Goal: Communication & Community: Connect with others

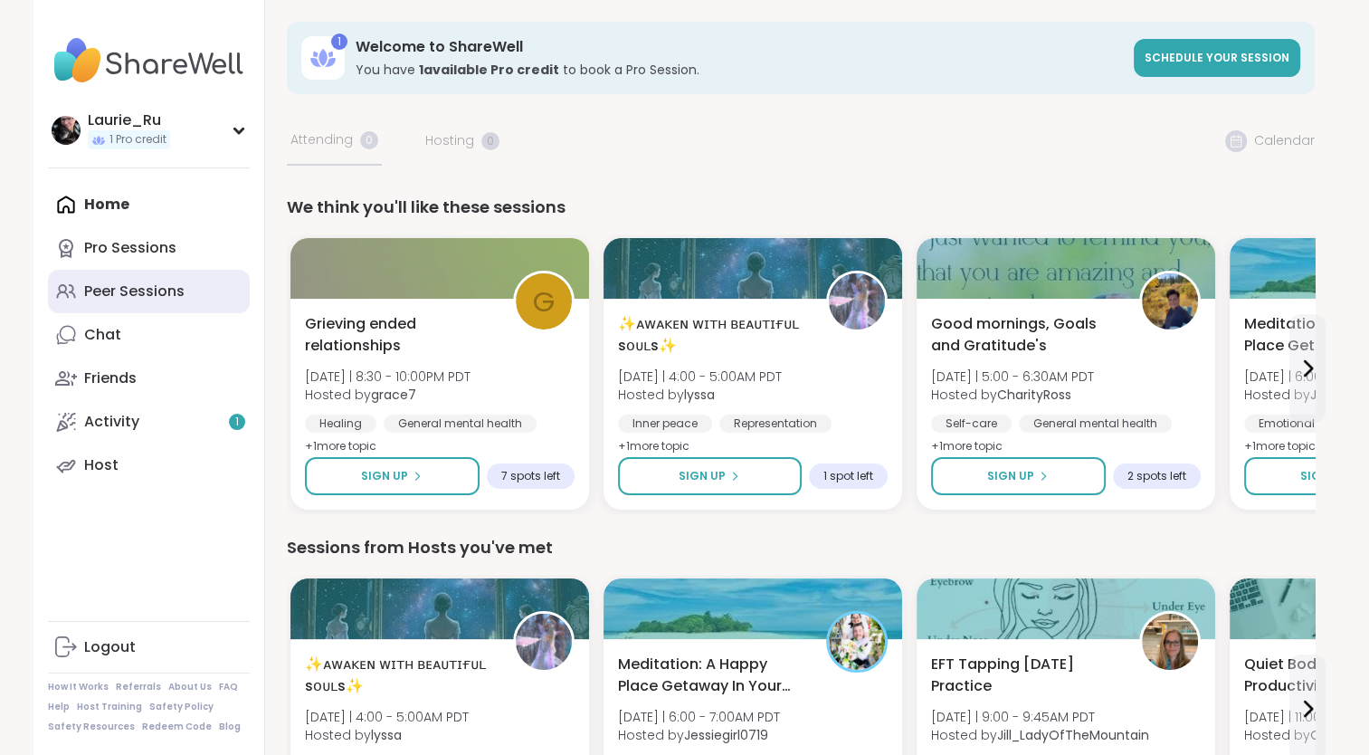
click at [118, 297] on div "Peer Sessions" at bounding box center [134, 291] width 100 height 20
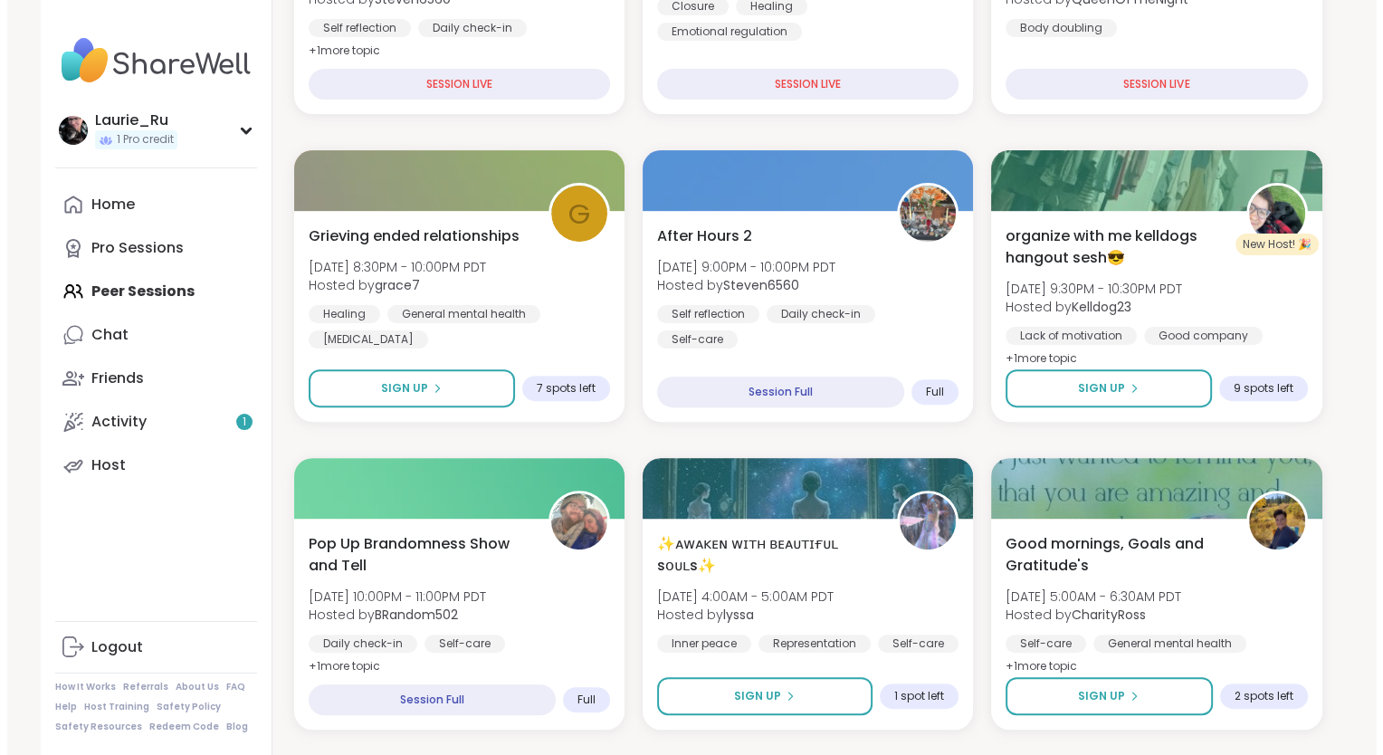
scroll to position [510, 0]
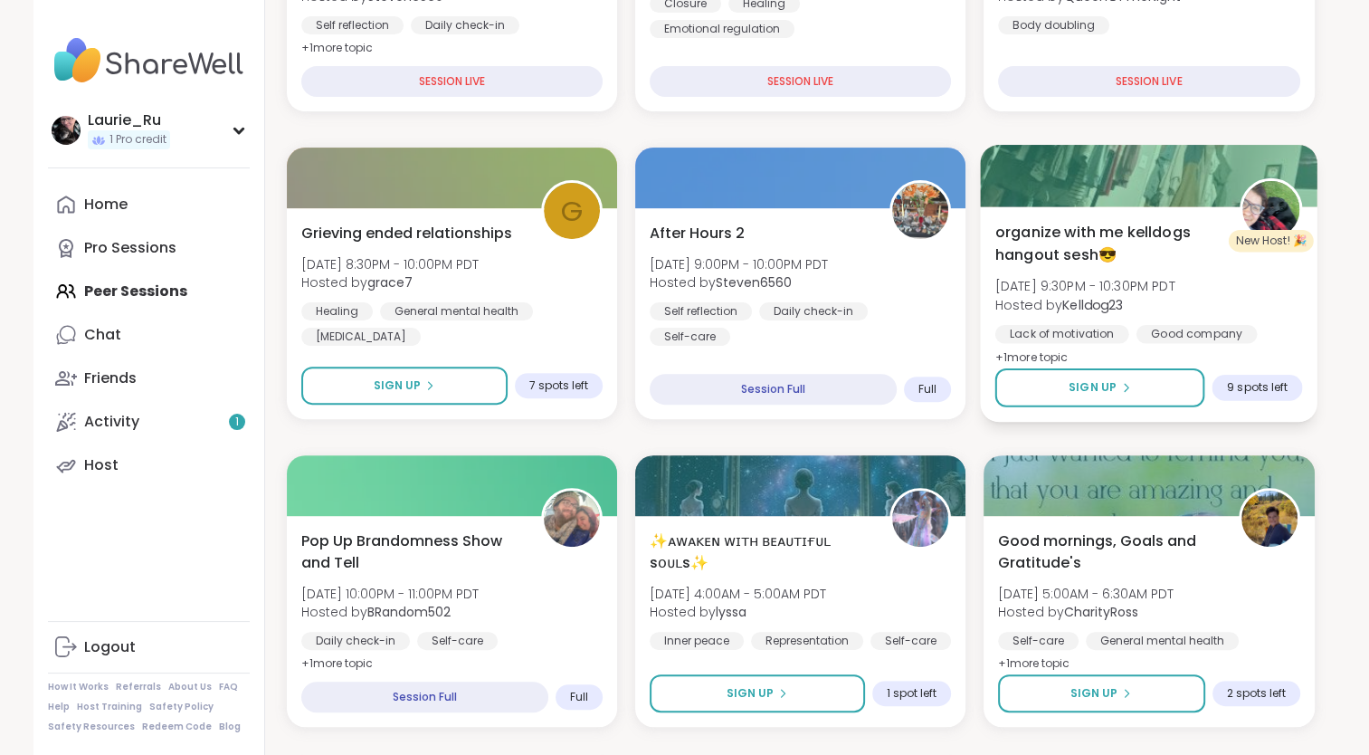
click at [1159, 311] on span "Hosted by Kelldog23" at bounding box center [1085, 304] width 180 height 18
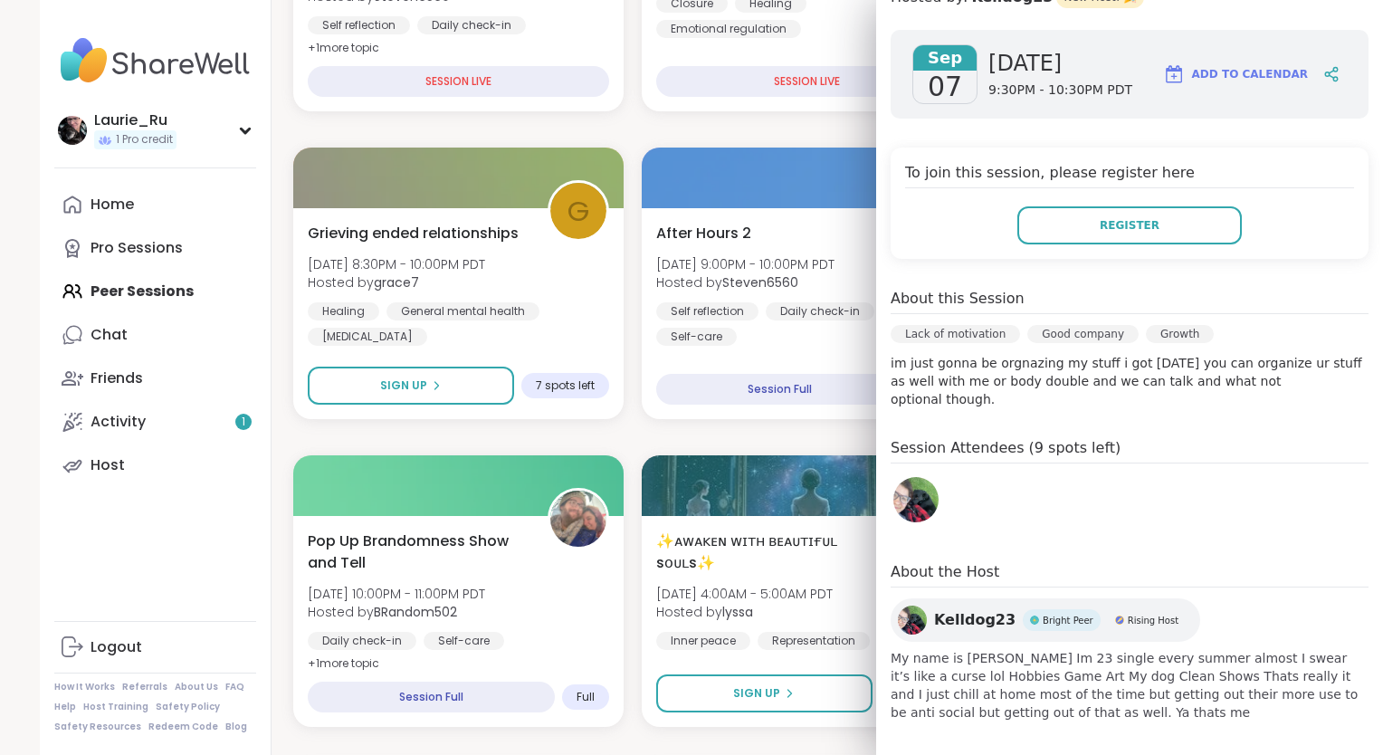
scroll to position [293, 0]
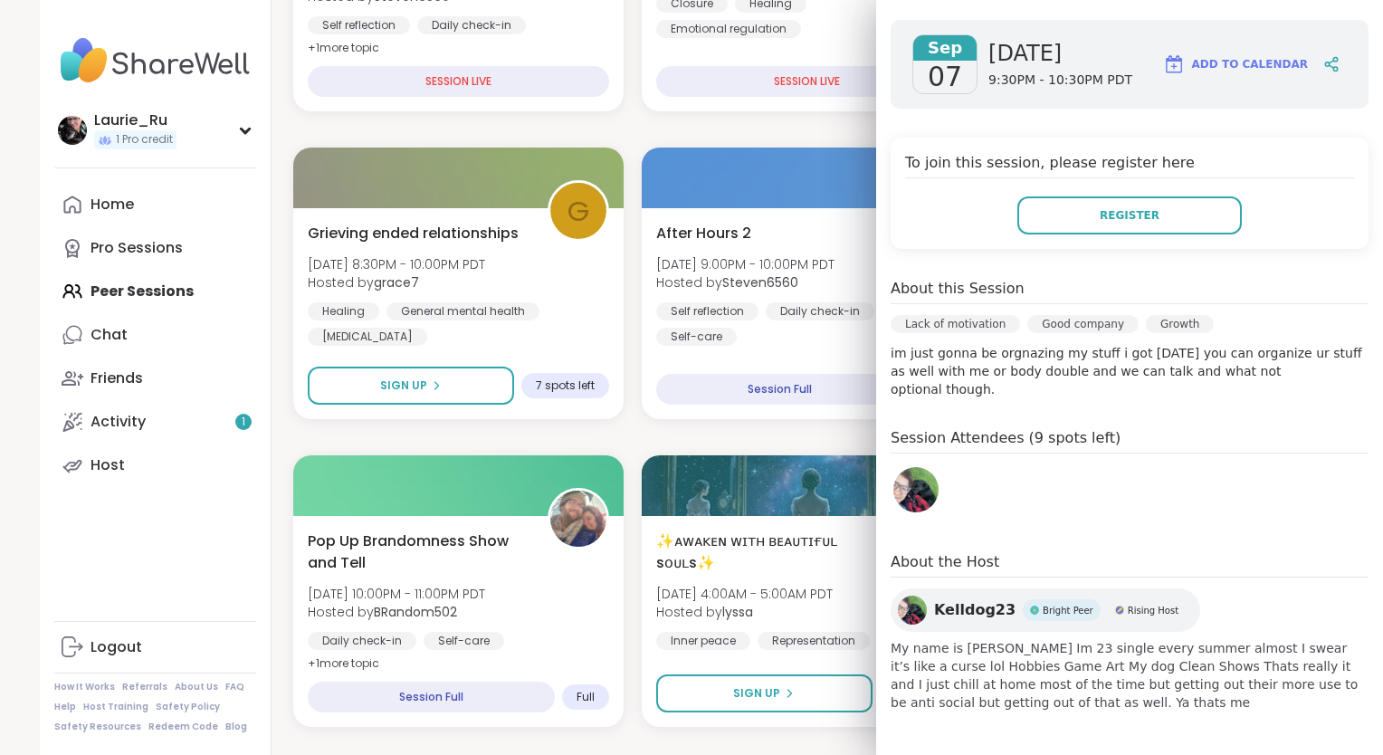
click at [903, 500] on img at bounding box center [915, 489] width 45 height 45
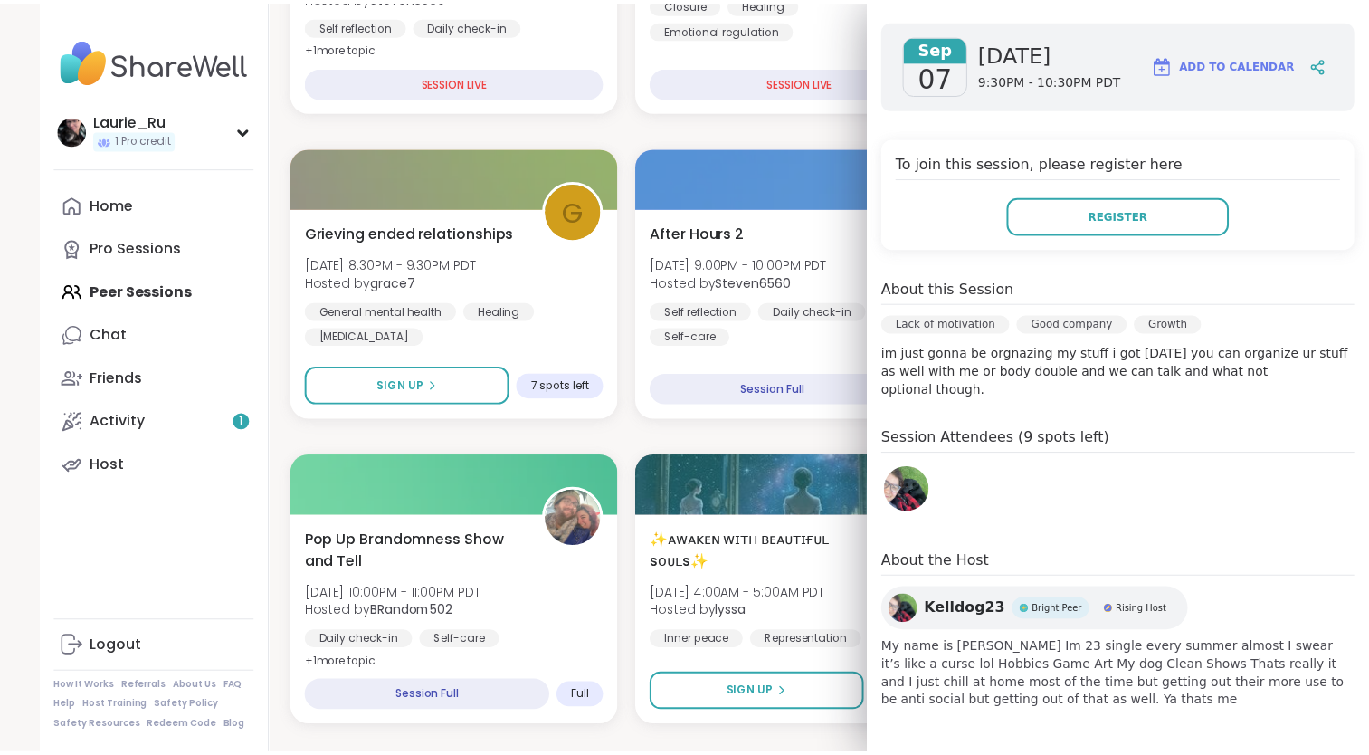
scroll to position [0, 0]
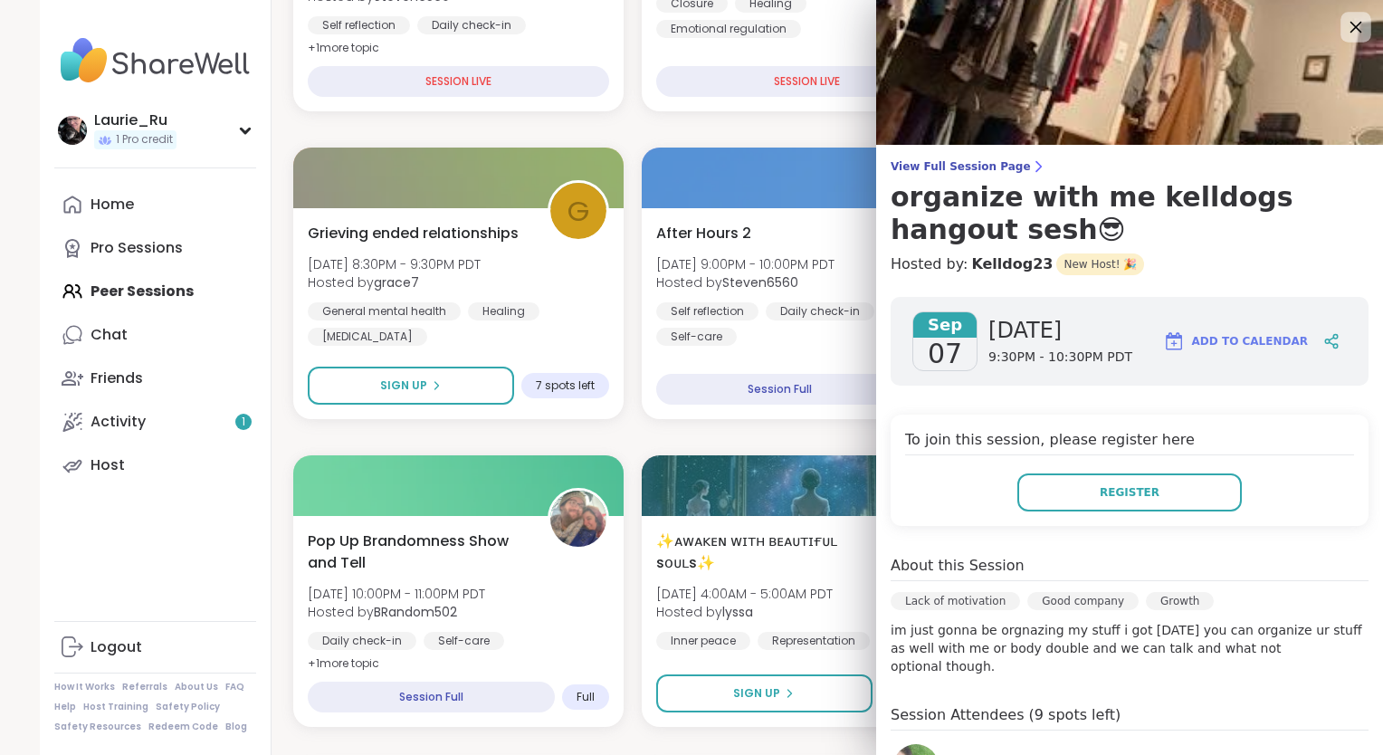
click at [1350, 26] on icon at bounding box center [1356, 28] width 12 height 12
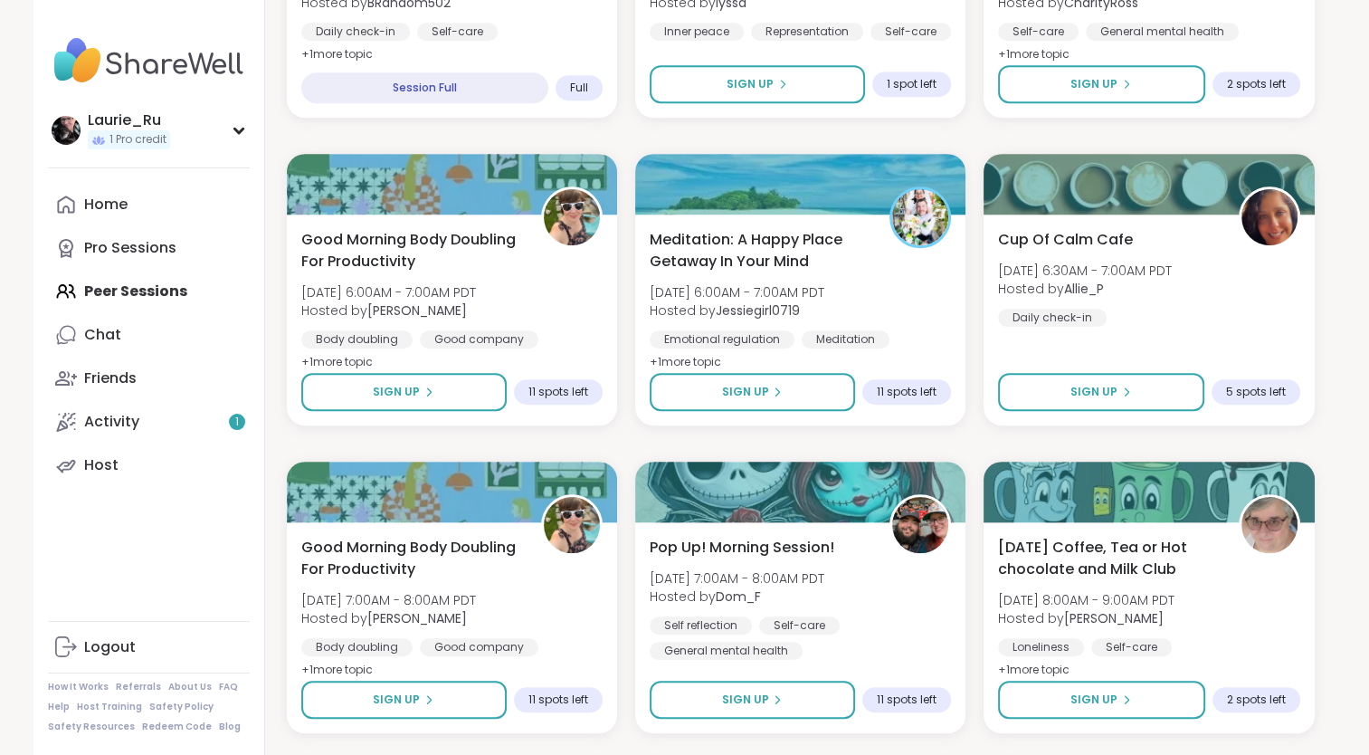
scroll to position [1100, 0]
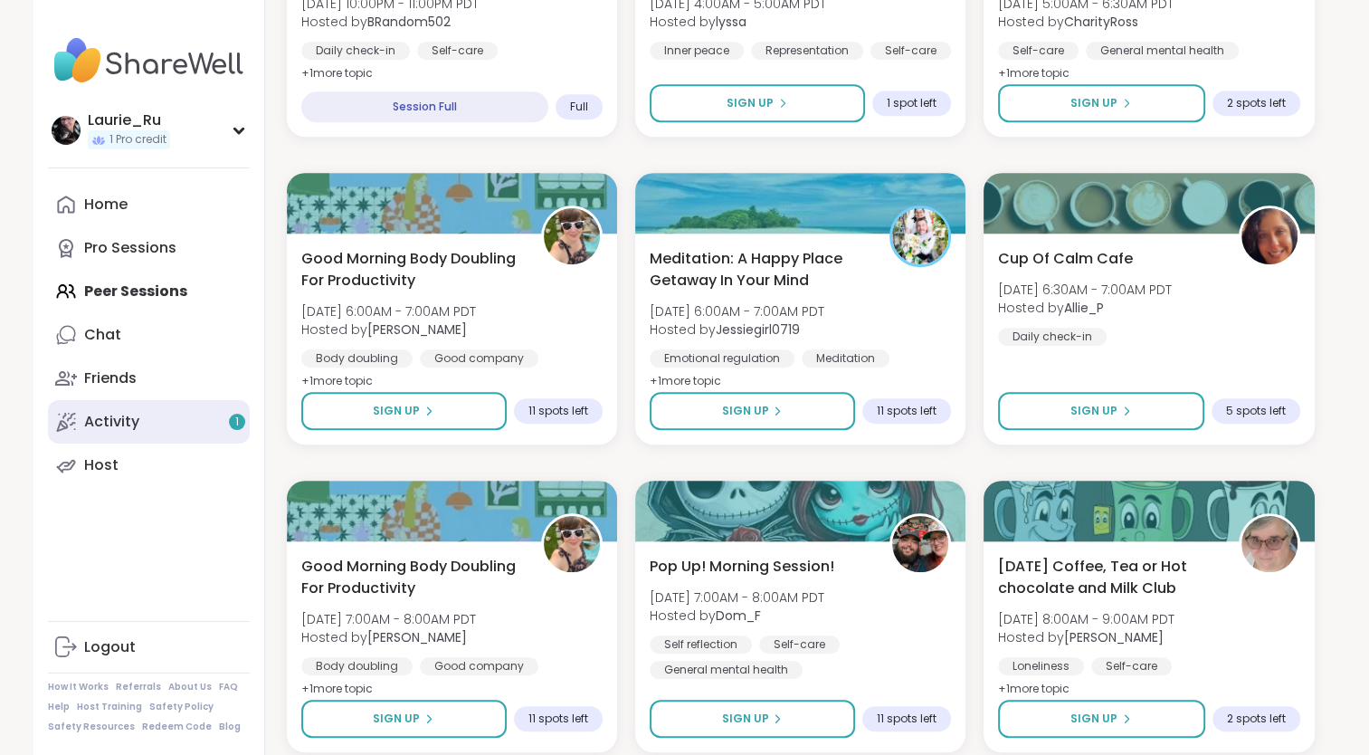
click at [138, 430] on div "Activity 1" at bounding box center [111, 422] width 55 height 20
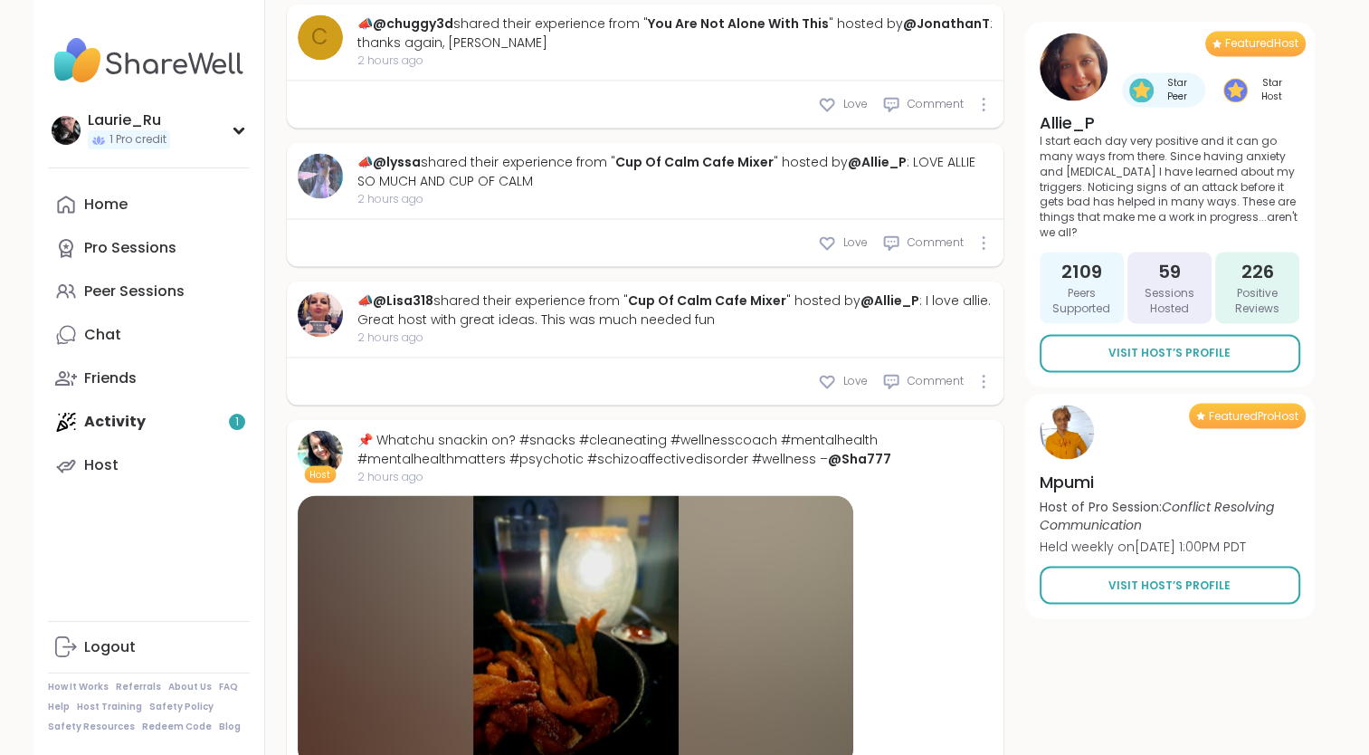
scroll to position [3008, 0]
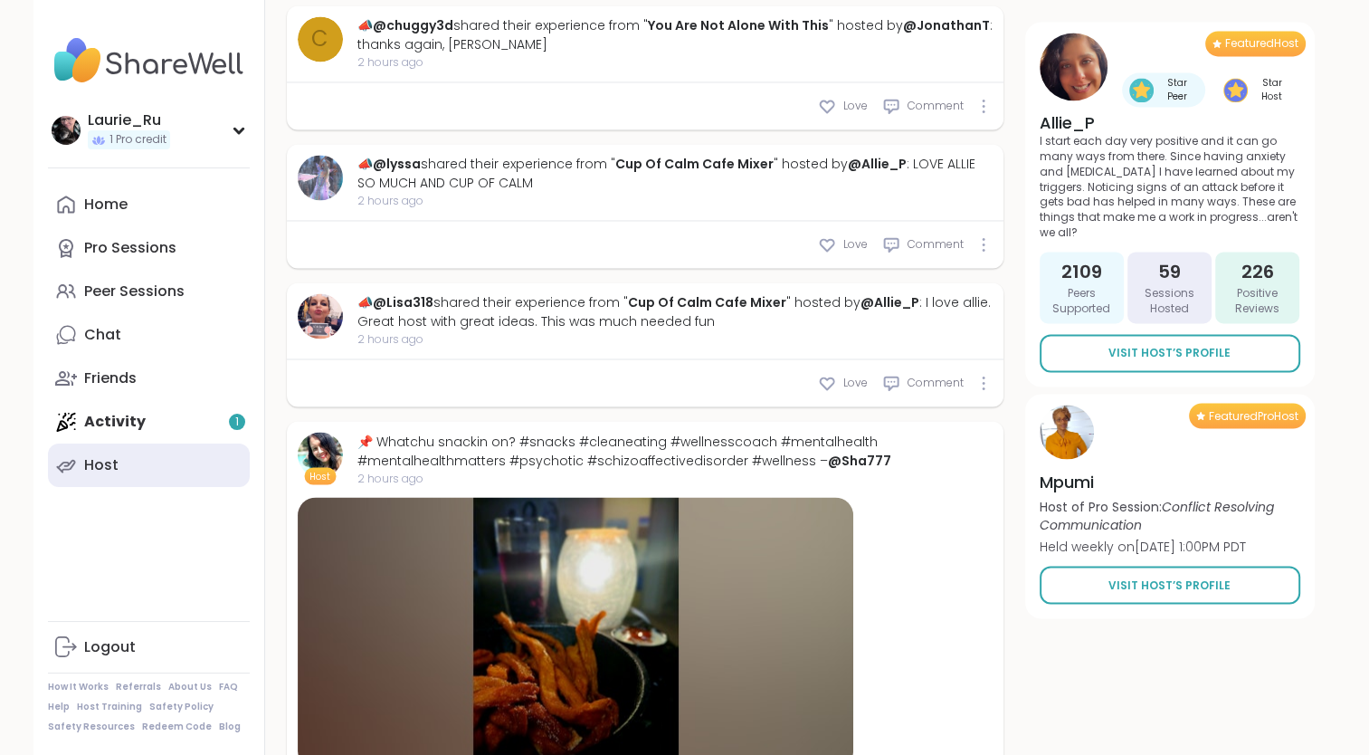
click at [94, 444] on link "Host" at bounding box center [149, 464] width 202 height 43
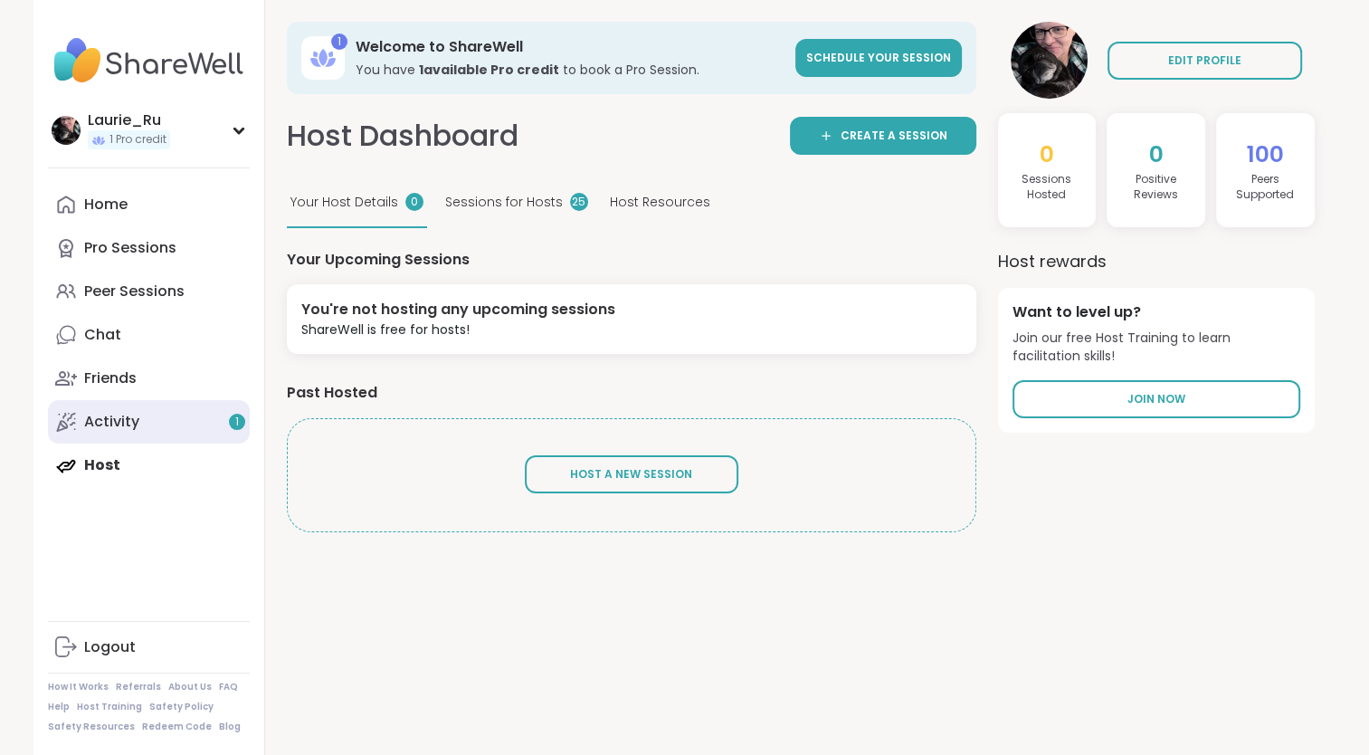
click at [62, 413] on icon at bounding box center [66, 422] width 22 height 22
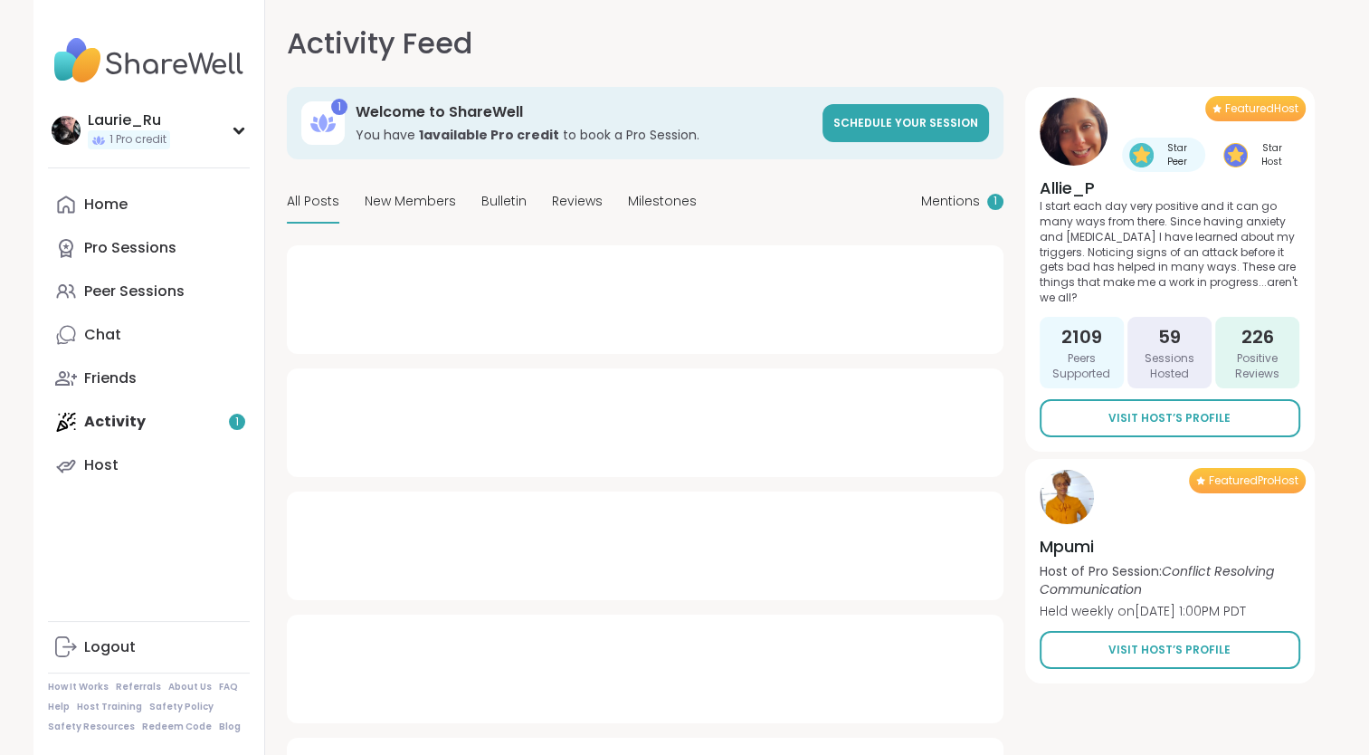
type textarea "*"
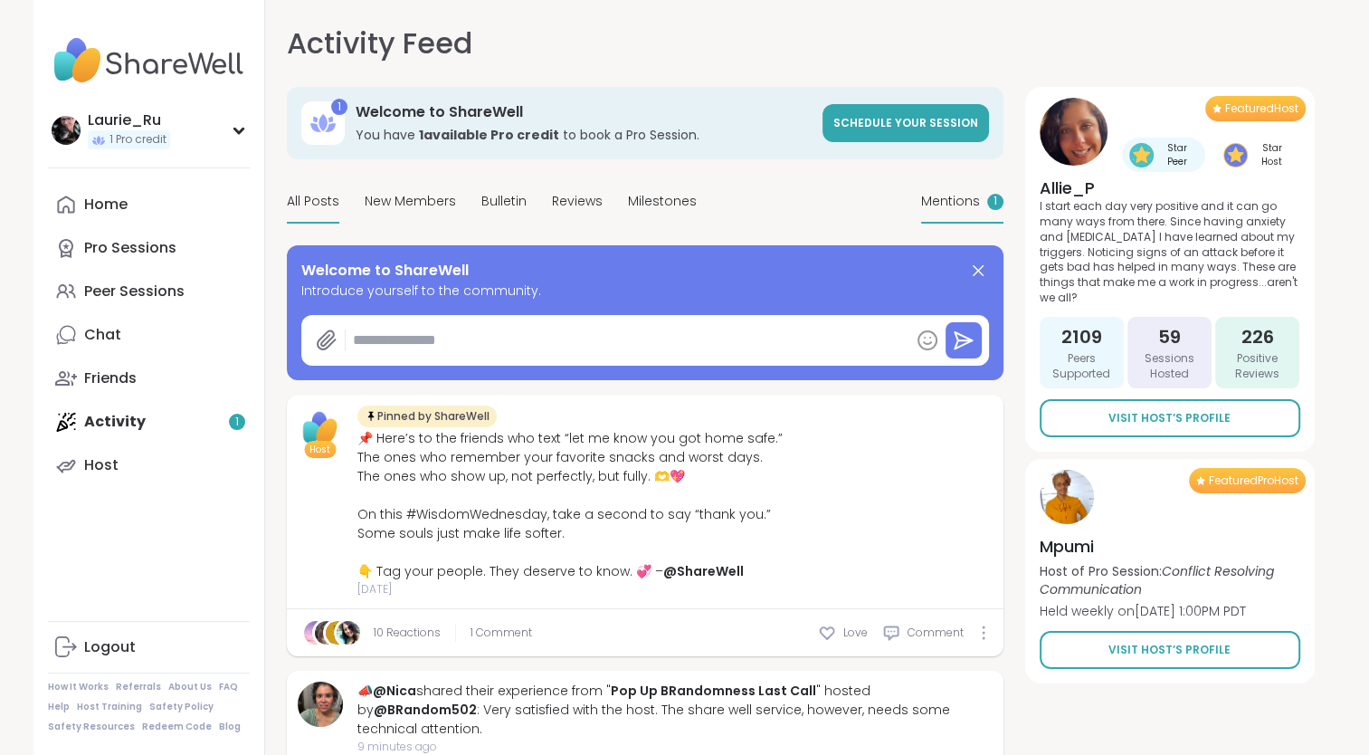
click at [987, 199] on div "1" at bounding box center [995, 202] width 16 height 16
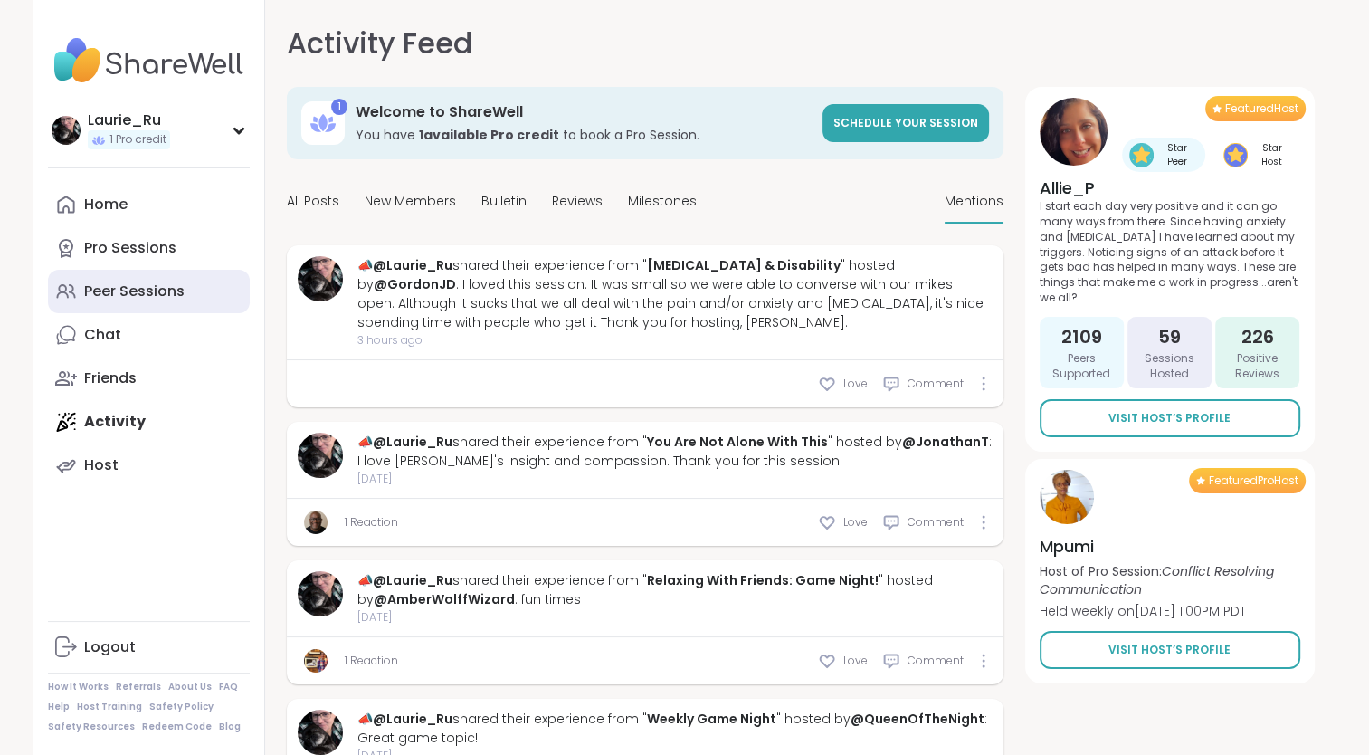
click at [94, 288] on div "Peer Sessions" at bounding box center [134, 291] width 100 height 20
